Goal: Task Accomplishment & Management: Manage account settings

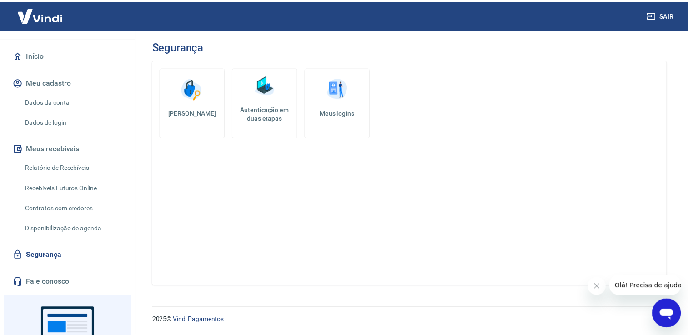
scroll to position [91, 0]
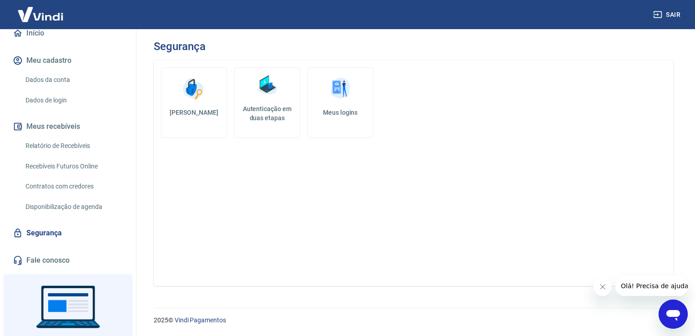
click at [193, 105] on link "Alterar senha" at bounding box center [194, 102] width 66 height 71
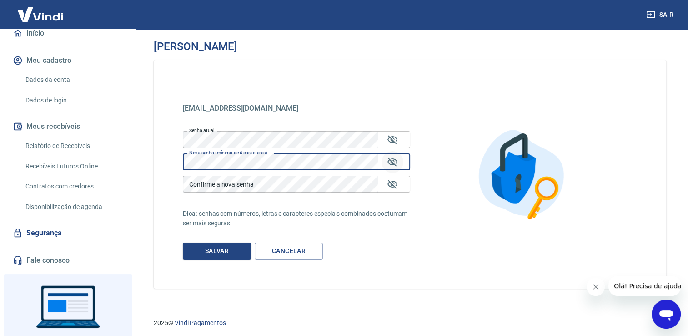
click at [391, 161] on icon "Mostrar/esconder senha" at bounding box center [393, 161] width 10 height 9
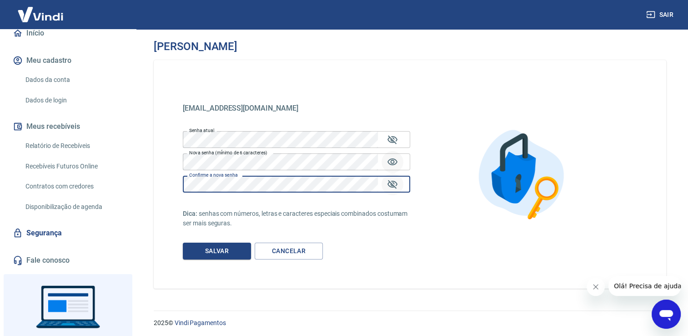
click at [391, 186] on icon "Mostrar/esconder senha" at bounding box center [392, 184] width 11 height 11
click at [391, 139] on icon "Mostrar/esconder senha" at bounding box center [393, 139] width 10 height 9
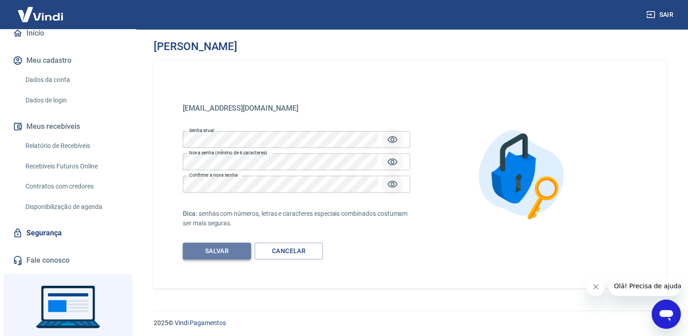
click at [224, 253] on button "Salvar" at bounding box center [217, 250] width 68 height 17
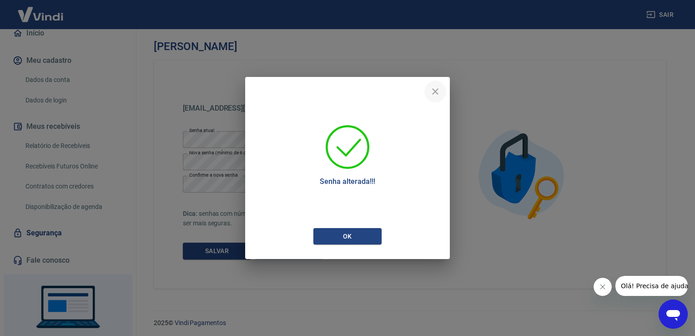
click at [437, 96] on icon "close" at bounding box center [435, 91] width 11 height 11
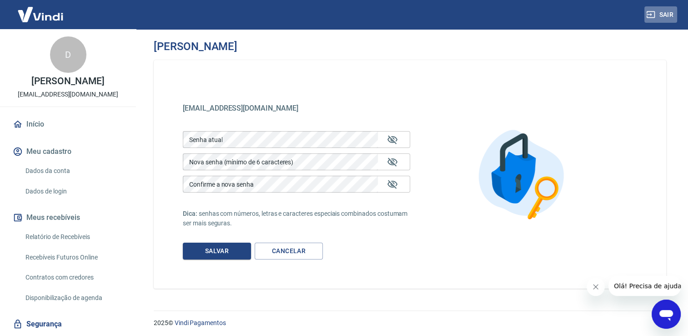
click at [658, 15] on button "Sair" at bounding box center [661, 14] width 33 height 17
